Goal: Navigation & Orientation: Go to known website

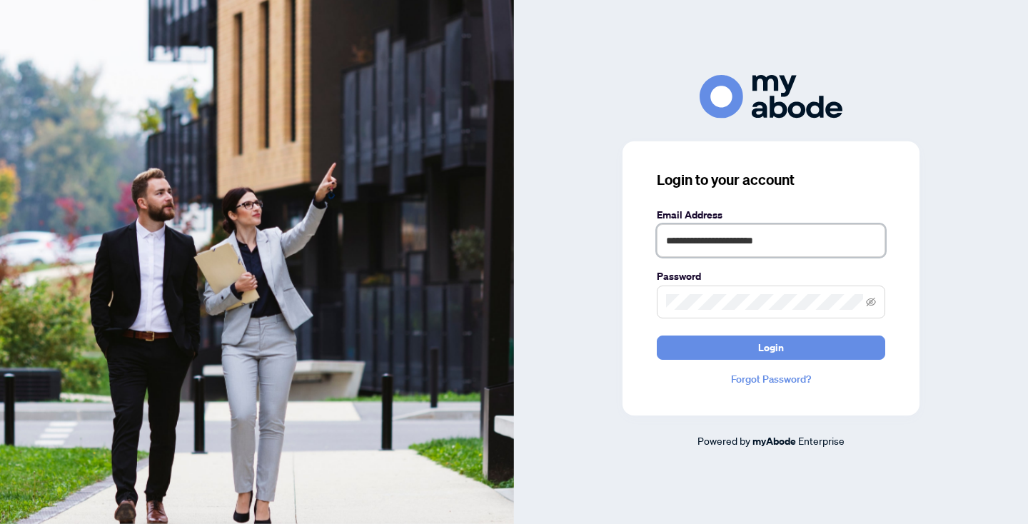
click at [799, 243] on input "**********" at bounding box center [771, 240] width 228 height 33
type input "**********"
click at [783, 345] on span "Login" at bounding box center [771, 347] width 26 height 23
